Goal: Check status

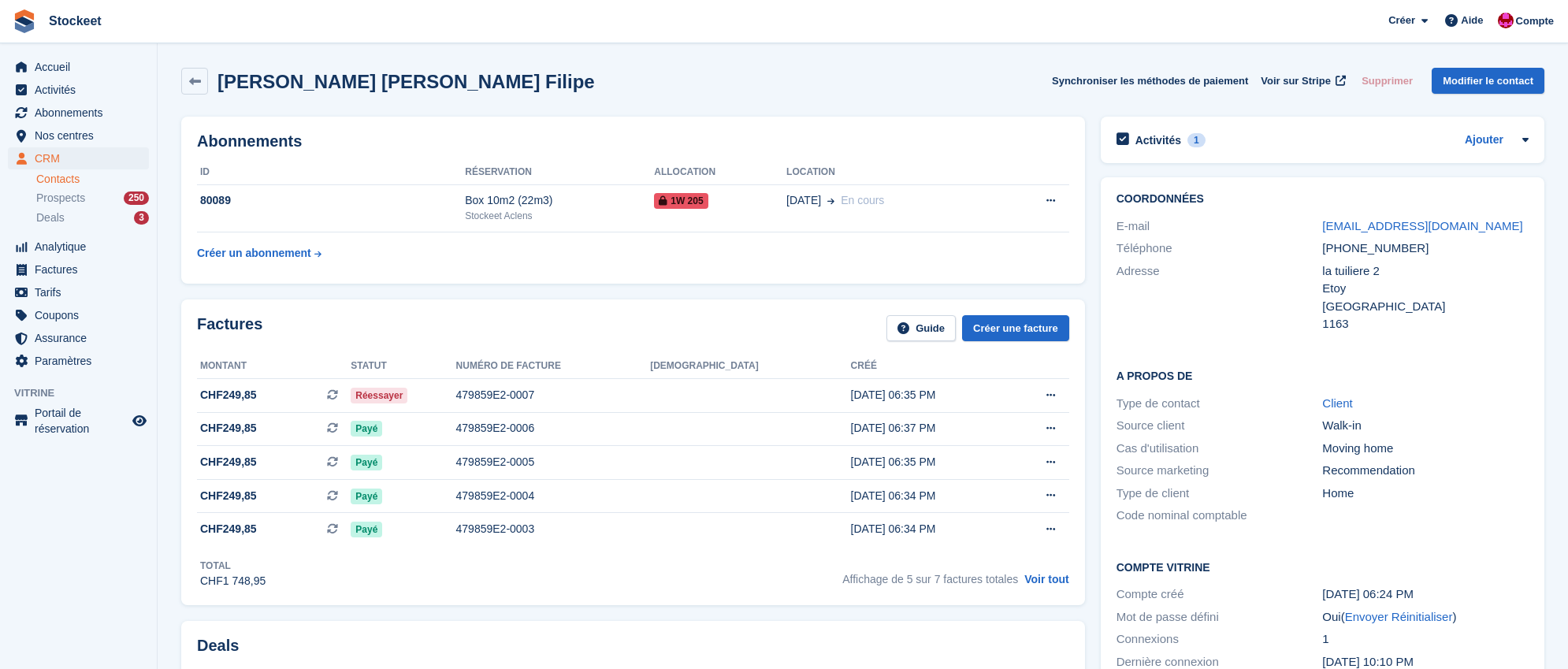
scroll to position [3, 0]
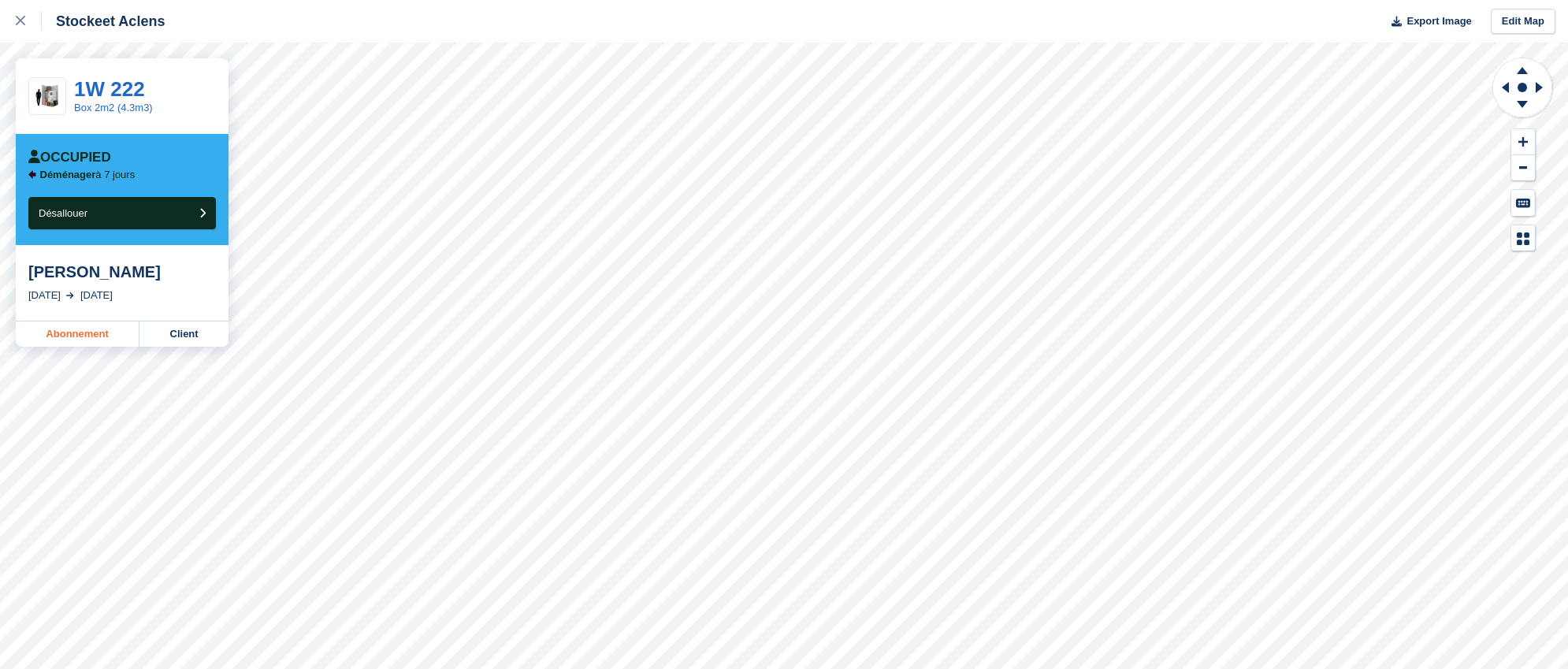
click at [65, 331] on link "Abonnement" at bounding box center [78, 334] width 124 height 25
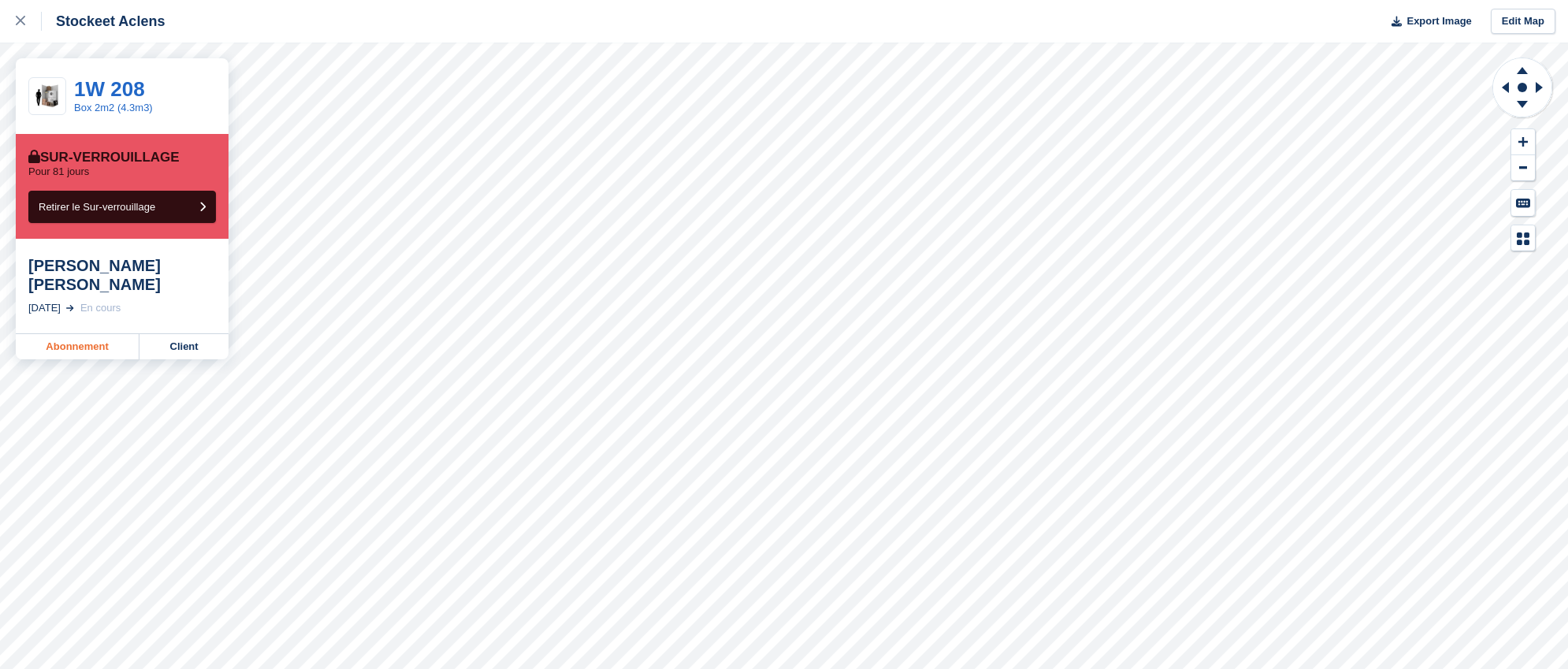
click at [101, 334] on link "Abonnement" at bounding box center [78, 347] width 124 height 25
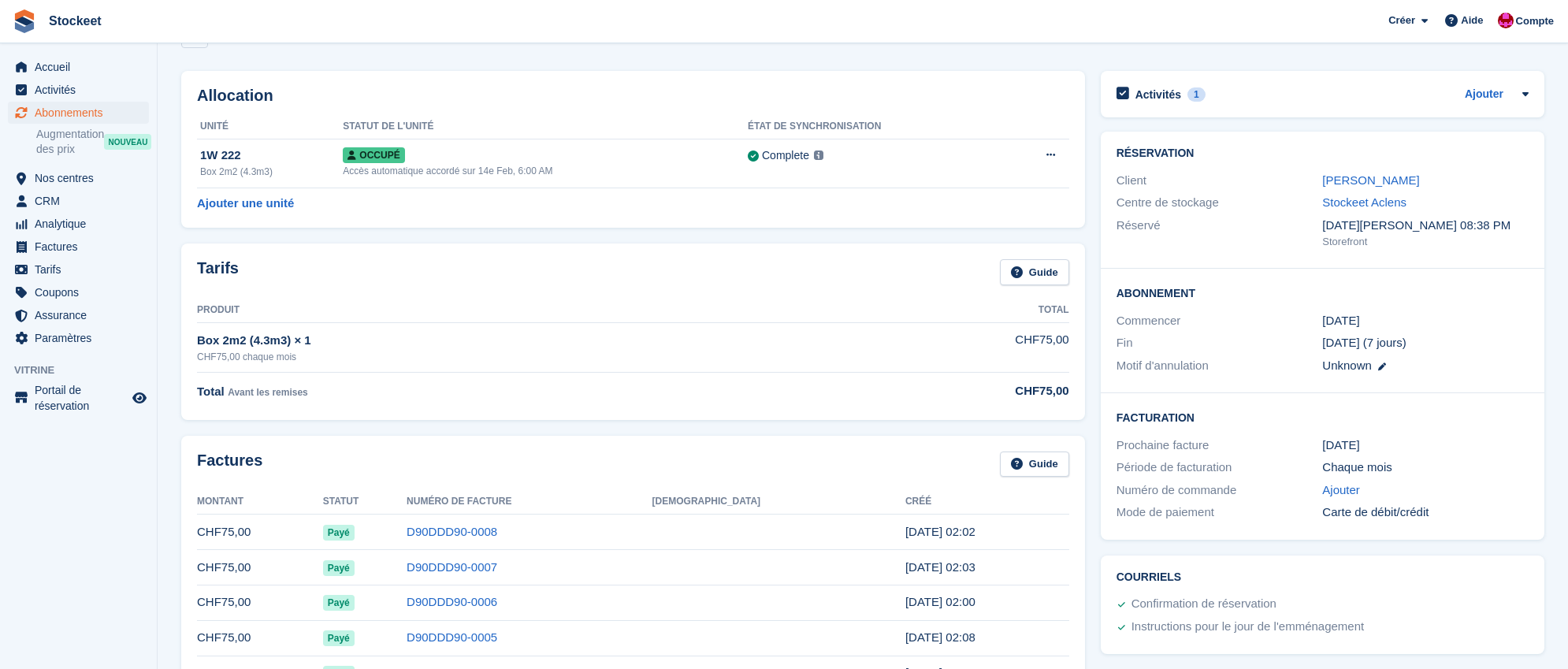
scroll to position [24, 0]
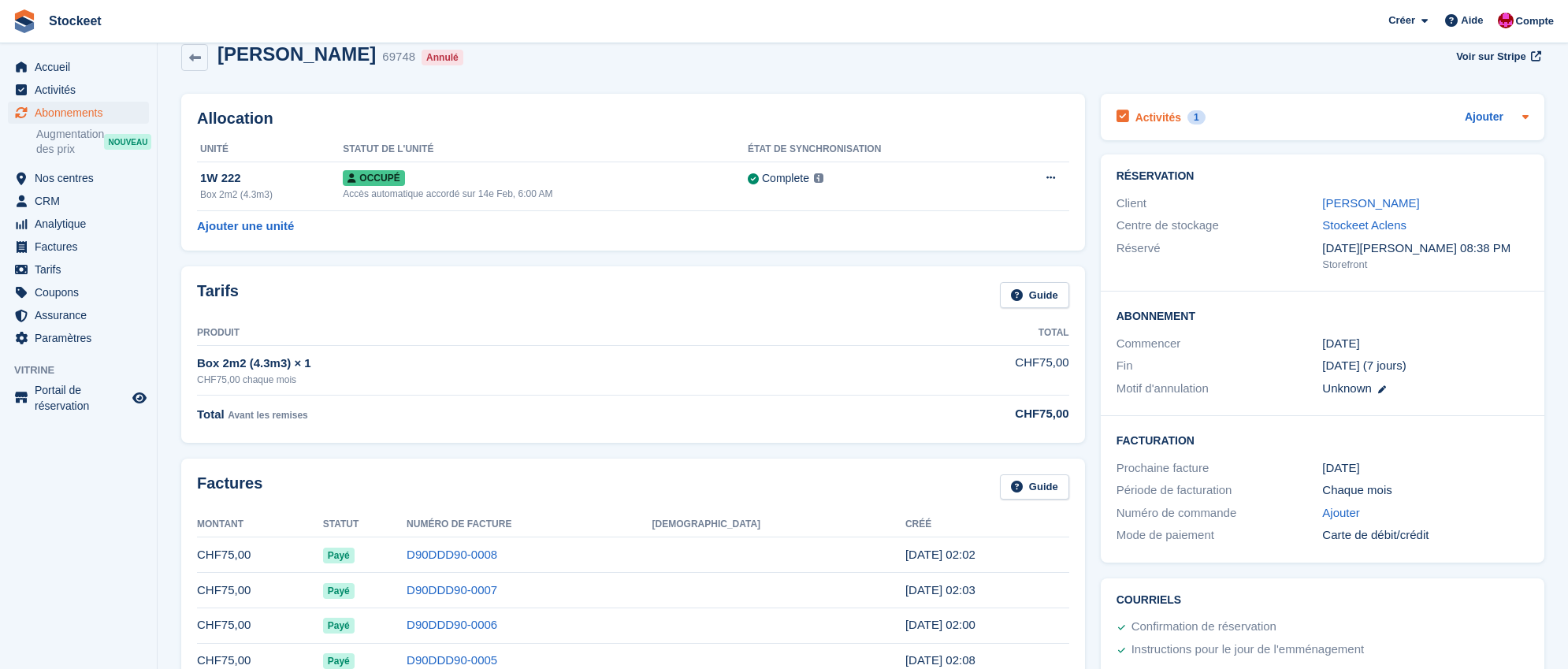
click at [1181, 116] on h2 "Activités" at bounding box center [1158, 117] width 46 height 14
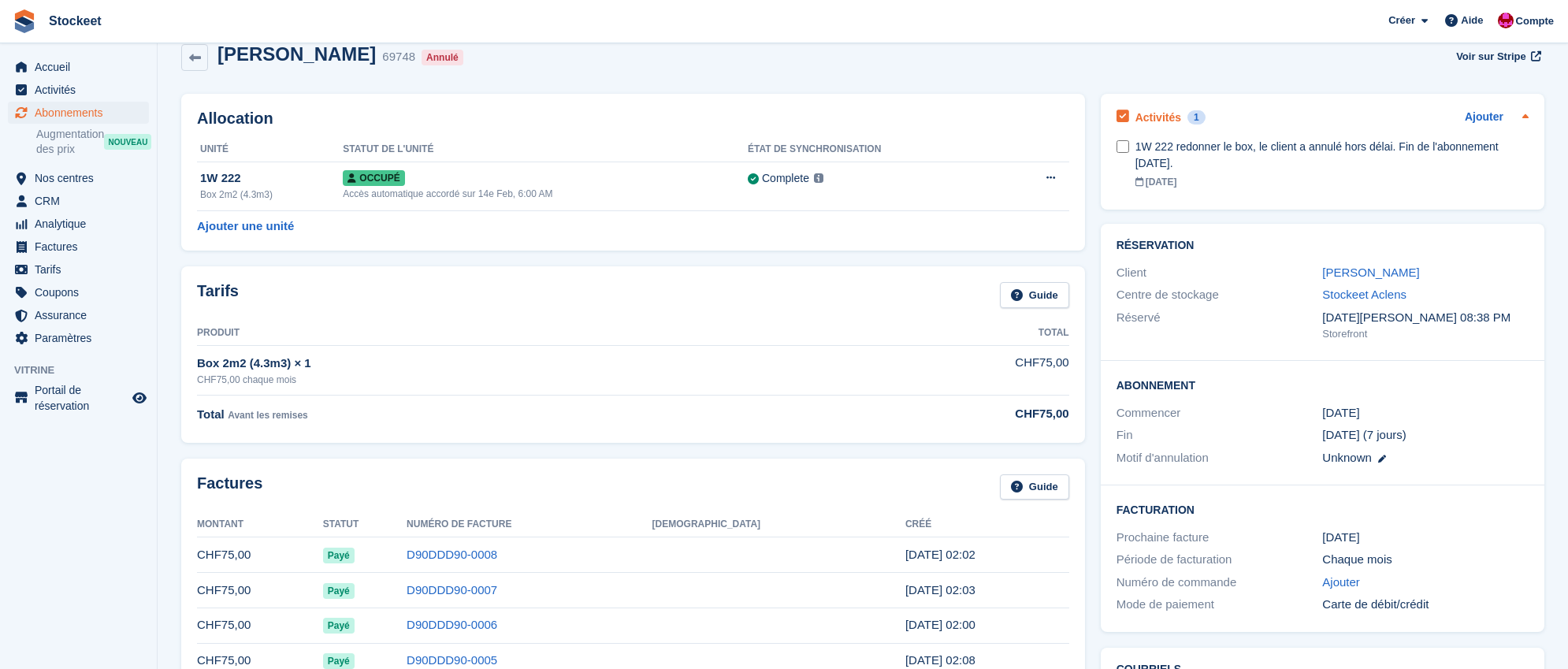
click at [1161, 124] on h2 "Activités" at bounding box center [1158, 117] width 46 height 14
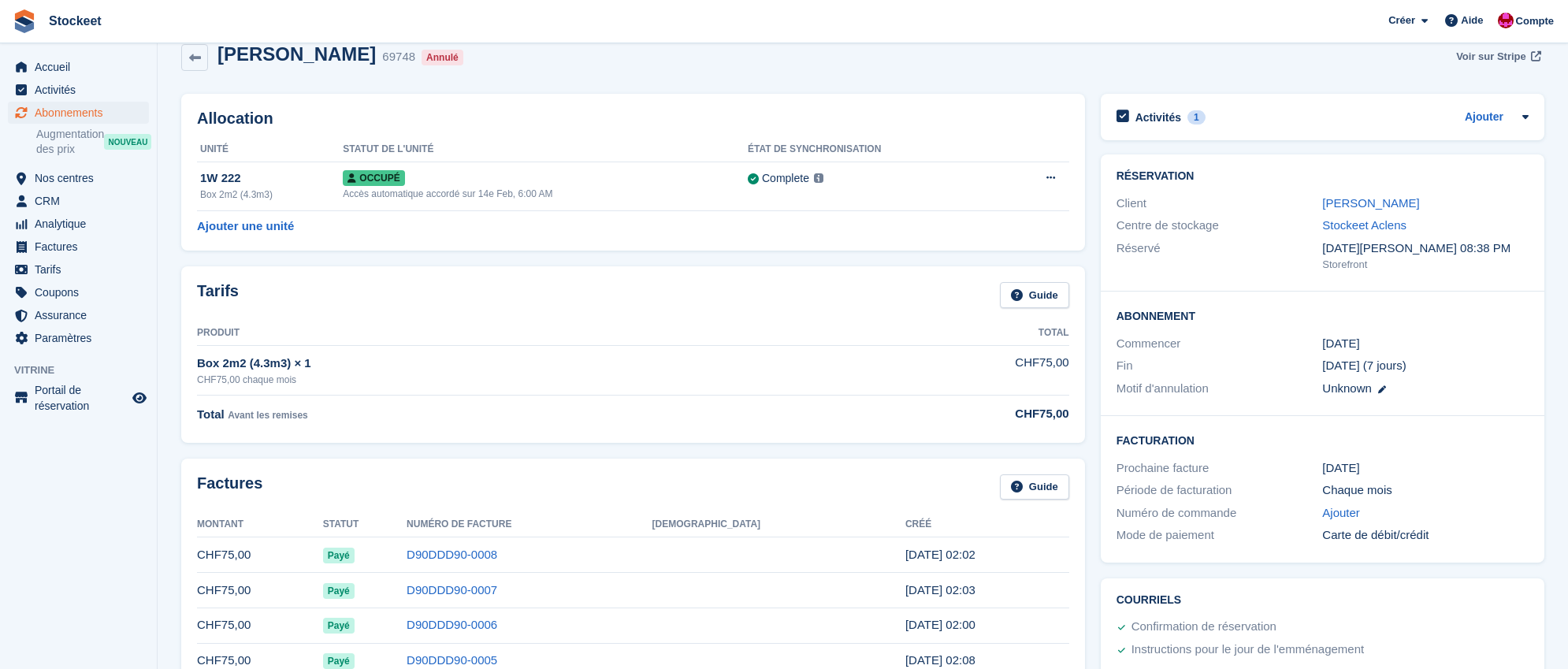
click at [1512, 64] on link "Voir sur Stripe" at bounding box center [1497, 56] width 95 height 26
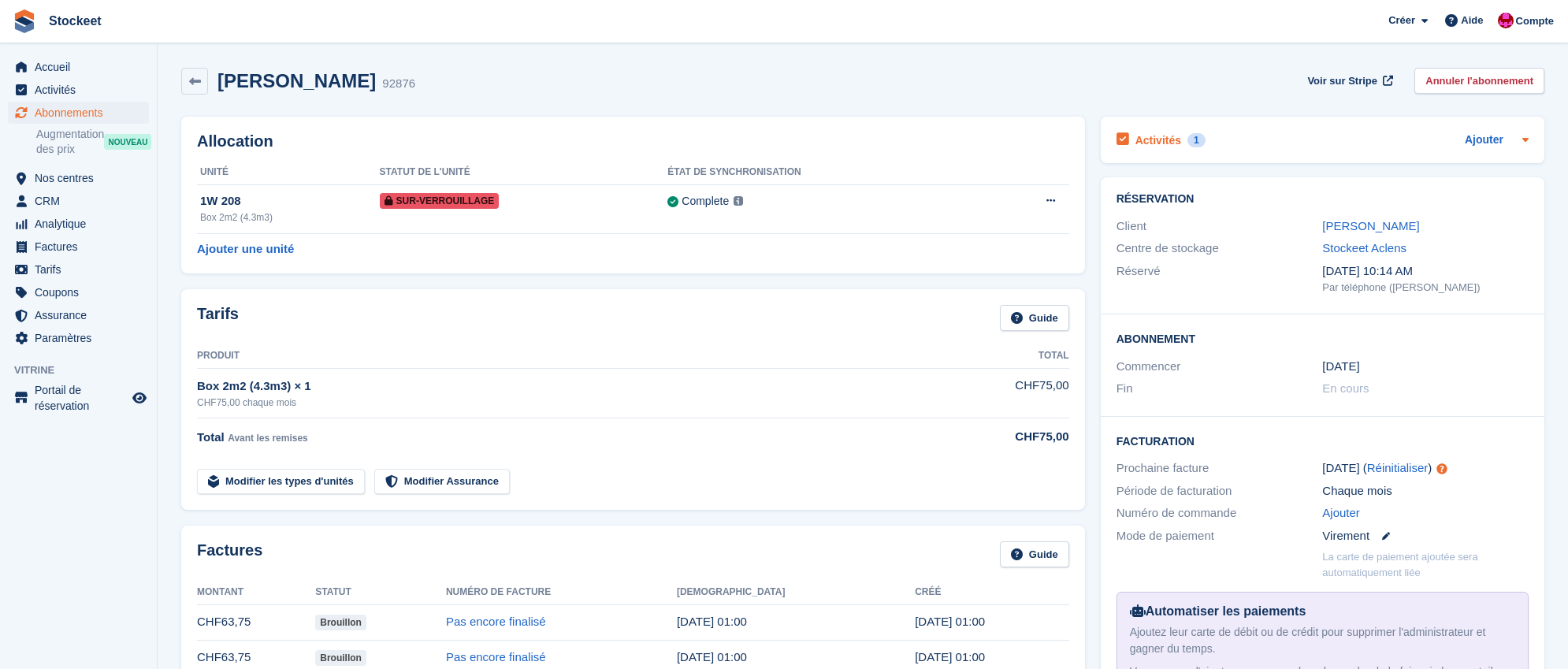
click at [1168, 138] on h2 "Activités" at bounding box center [1158, 141] width 46 height 14
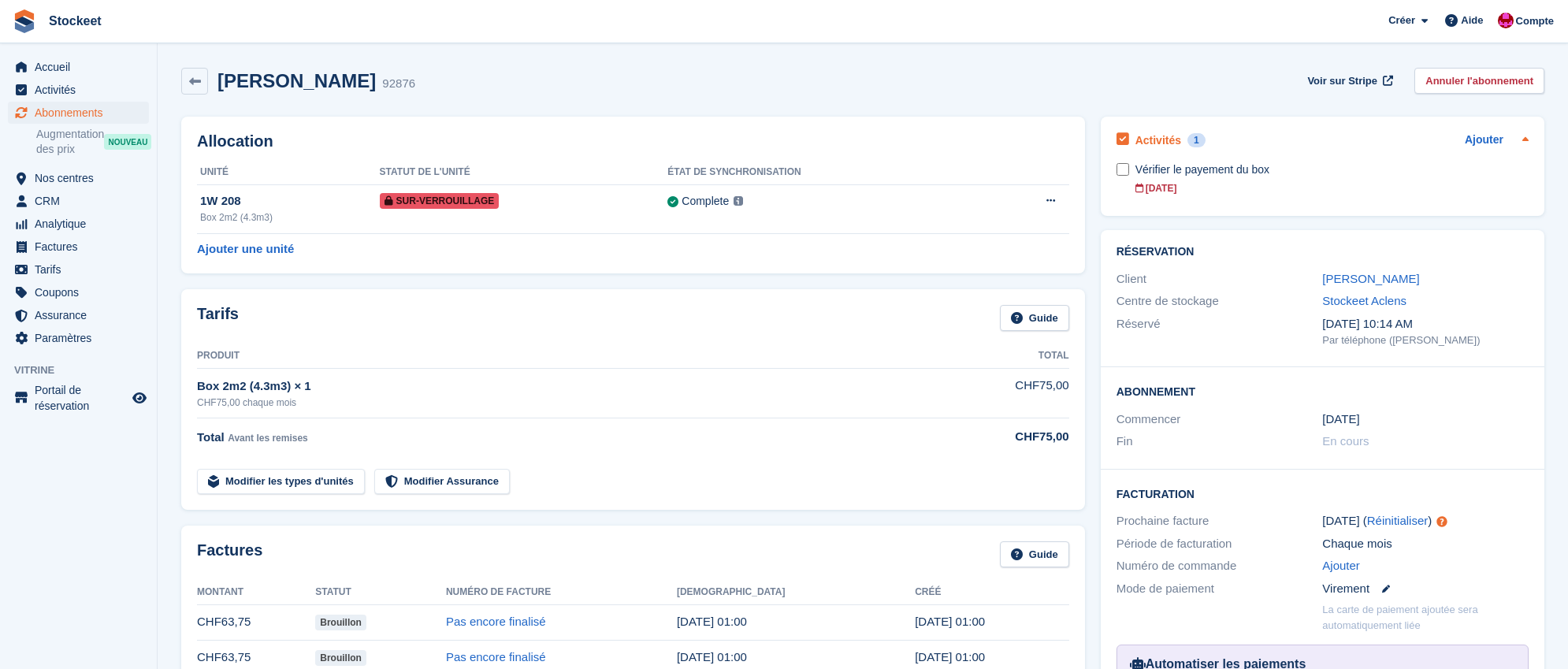
click at [1166, 141] on h2 "Activités" at bounding box center [1158, 141] width 46 height 14
